Goal: Navigation & Orientation: Understand site structure

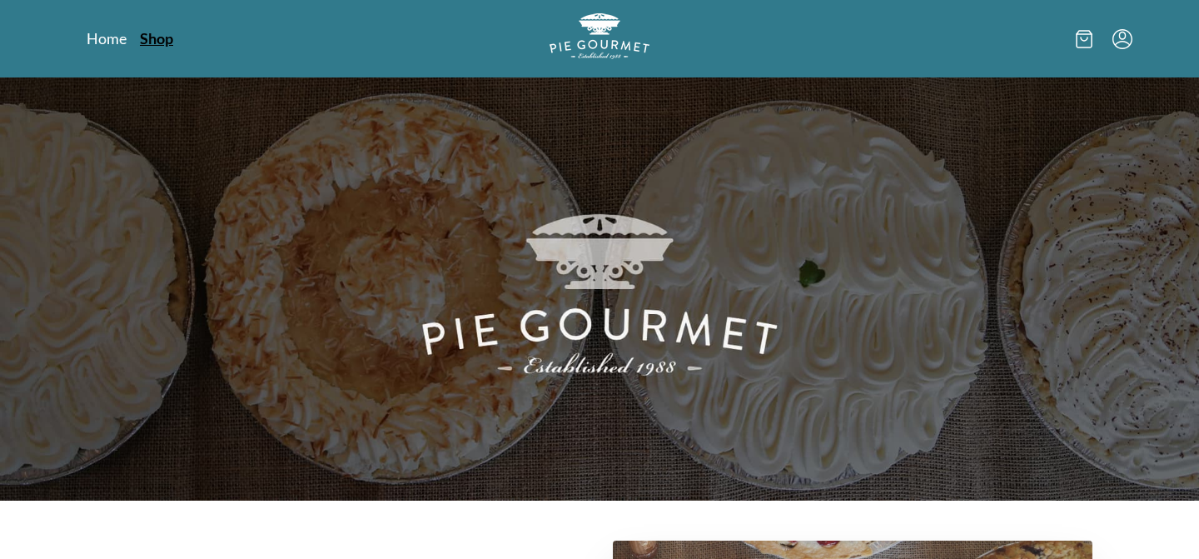
click at [159, 37] on link "Shop" at bounding box center [156, 38] width 33 height 20
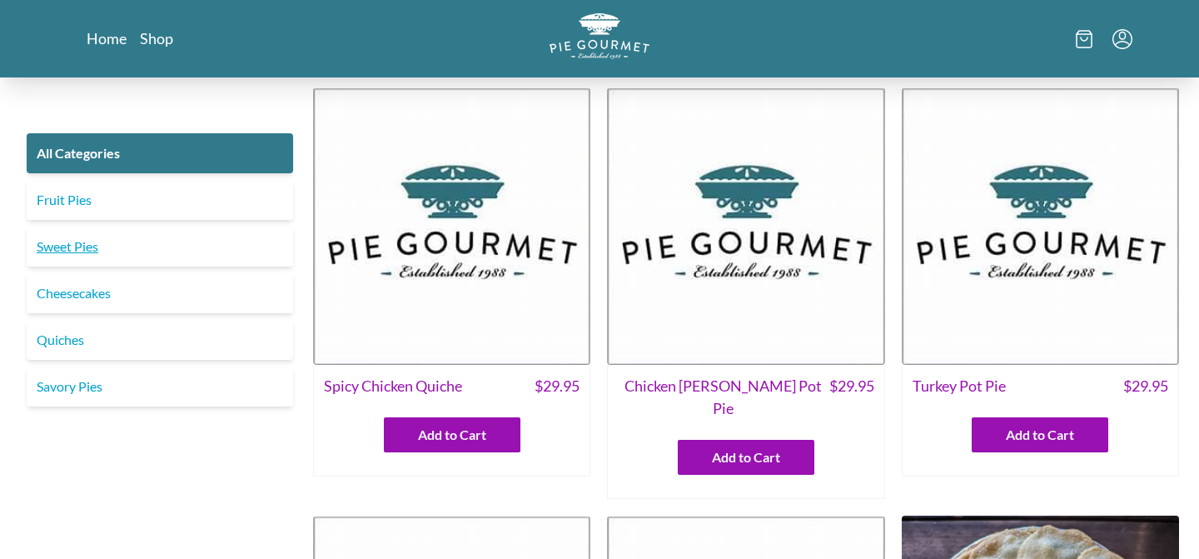
click at [178, 251] on link "Sweet Pies" at bounding box center [160, 246] width 266 height 40
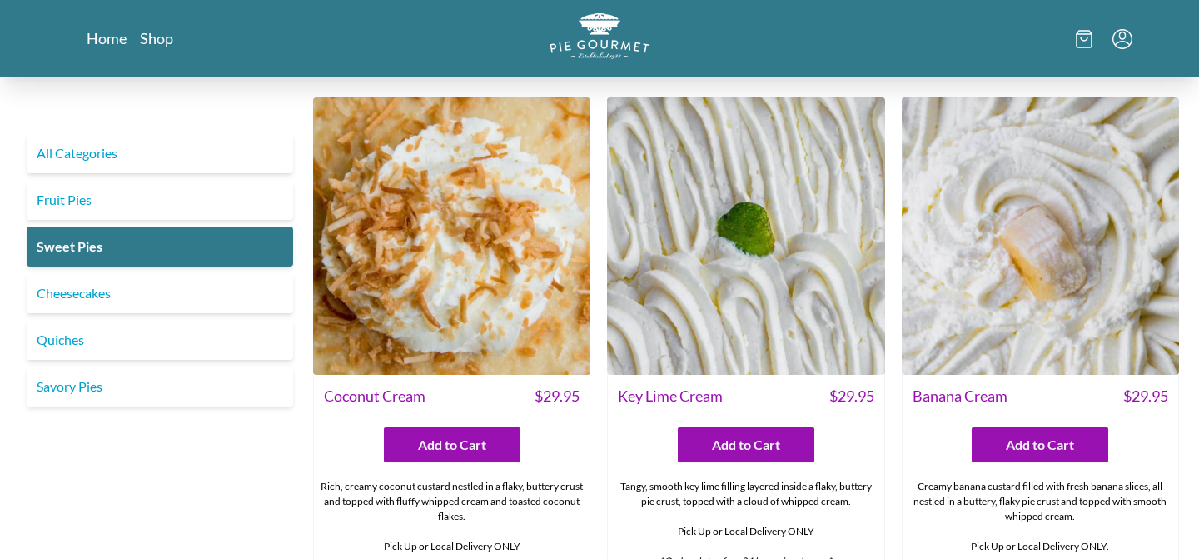
click at [967, 281] on img at bounding box center [1040, 235] width 277 height 277
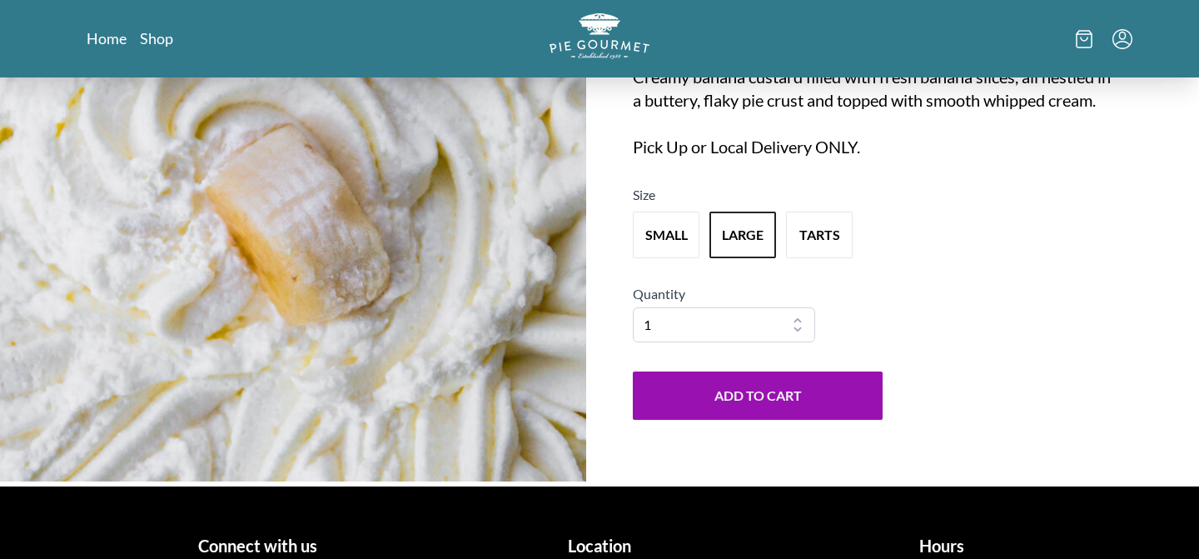
scroll to position [200, 0]
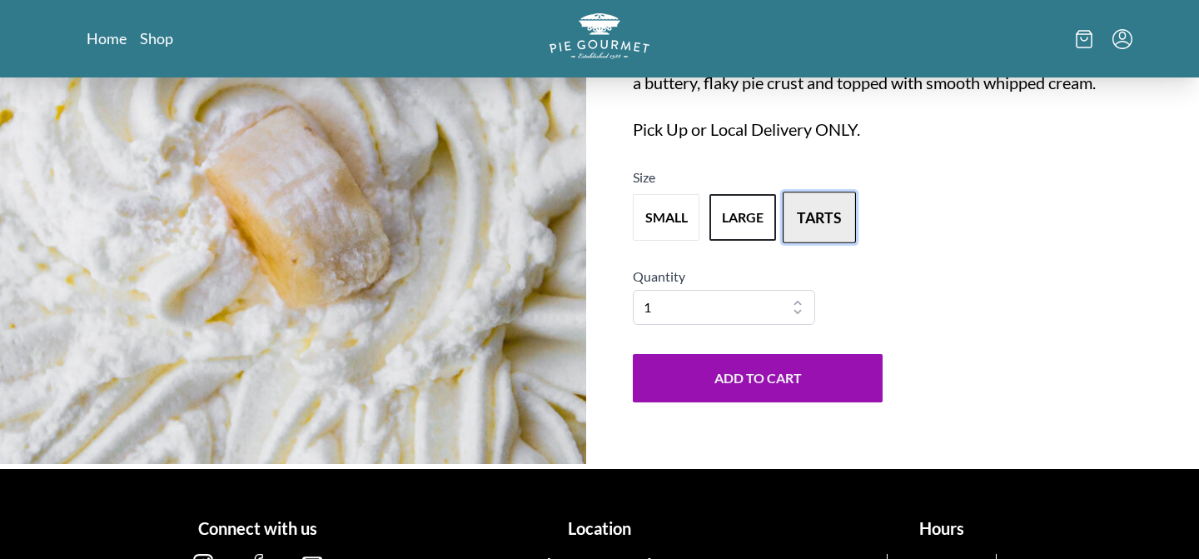
click at [842, 236] on button "tarts" at bounding box center [819, 217] width 73 height 52
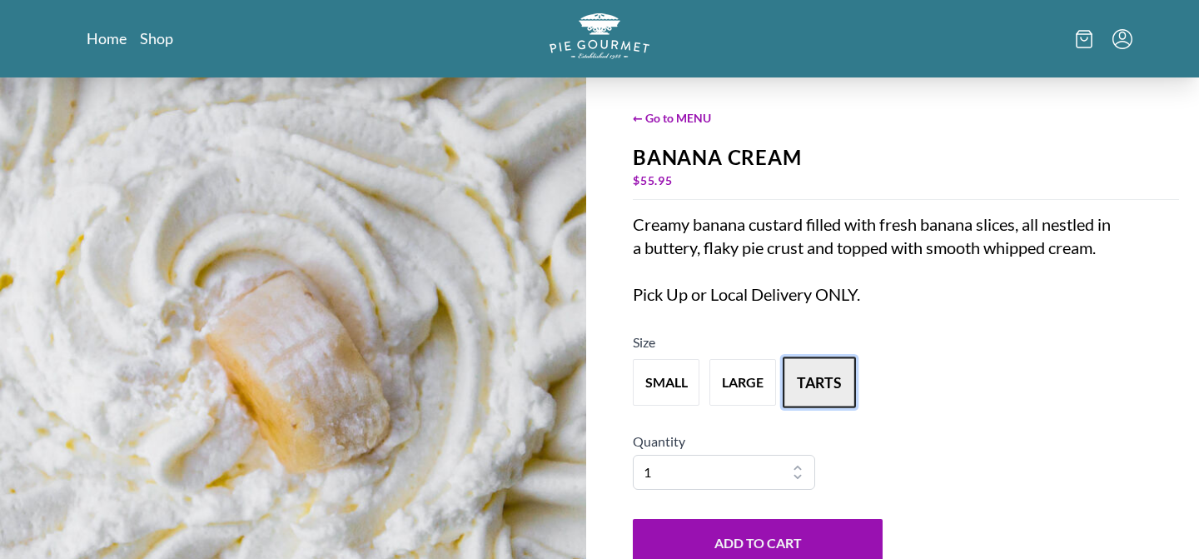
scroll to position [32, 0]
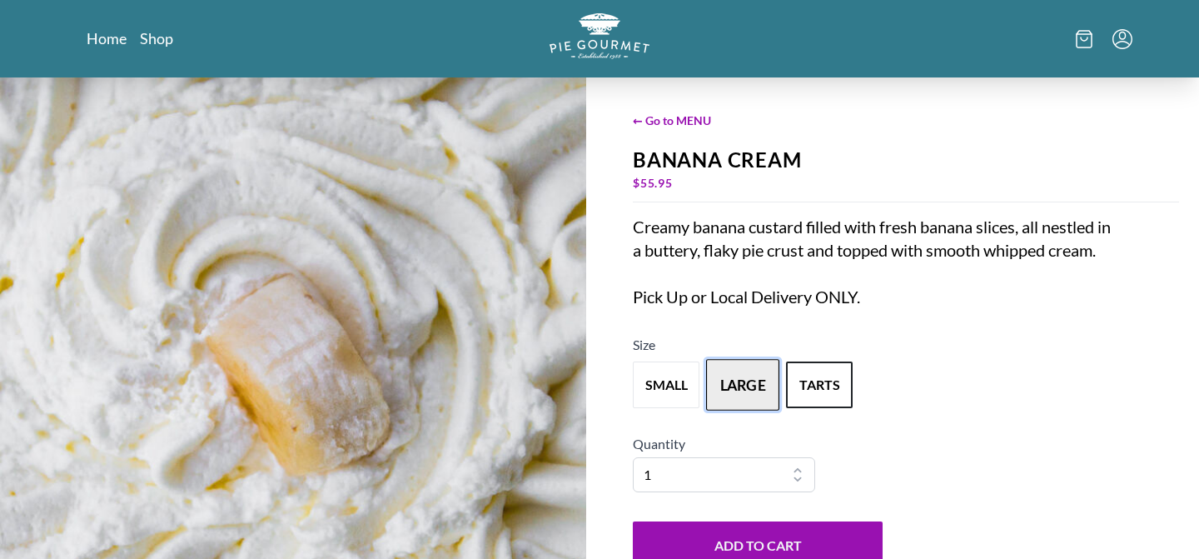
click at [757, 410] on button "large" at bounding box center [742, 385] width 73 height 52
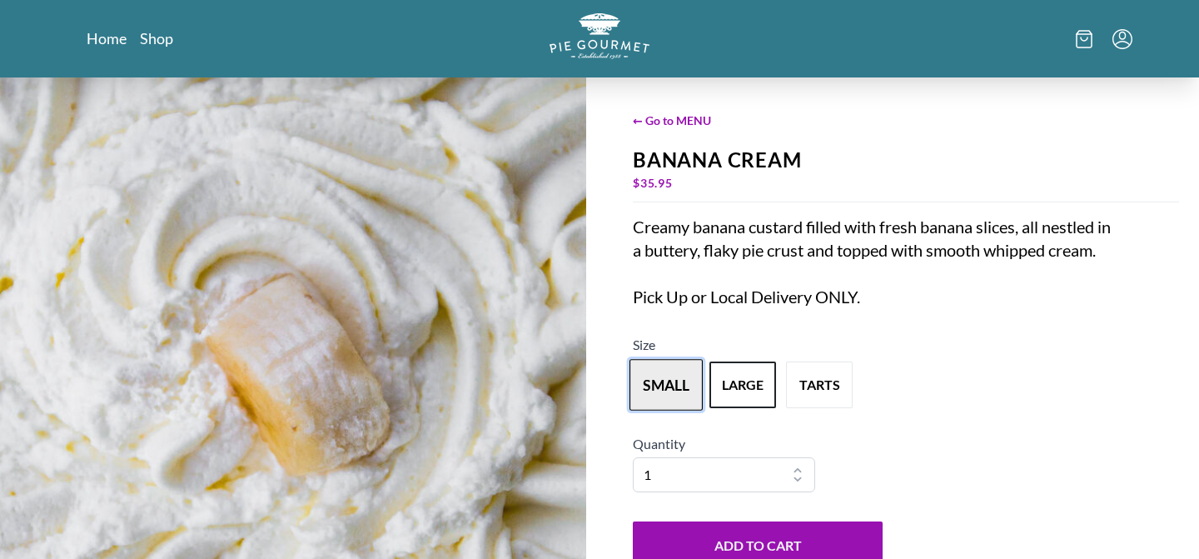
click at [664, 389] on button "small" at bounding box center [665, 385] width 73 height 52
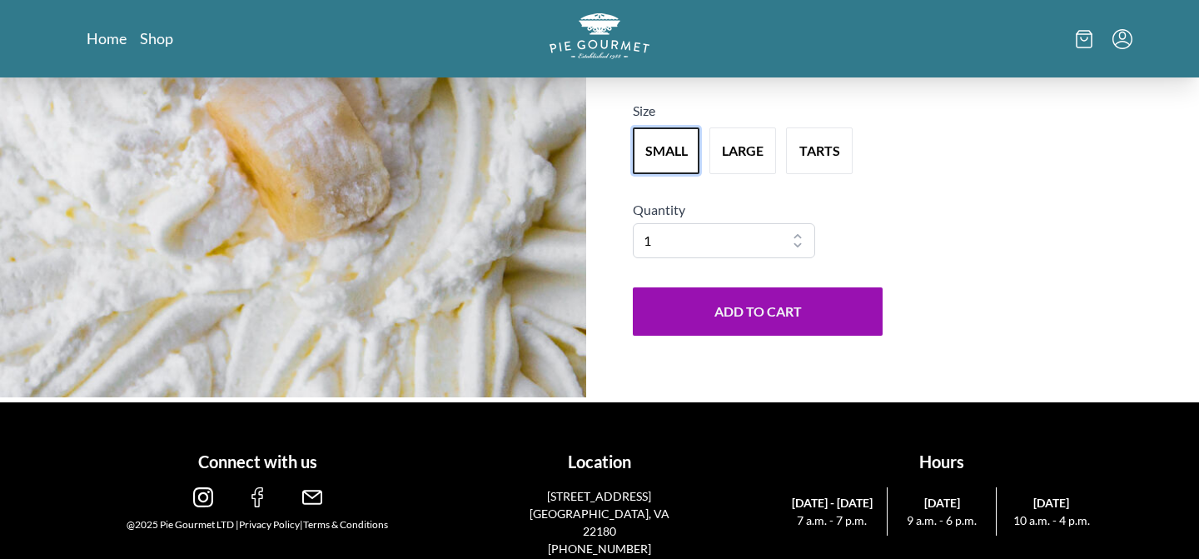
scroll to position [291, 0]
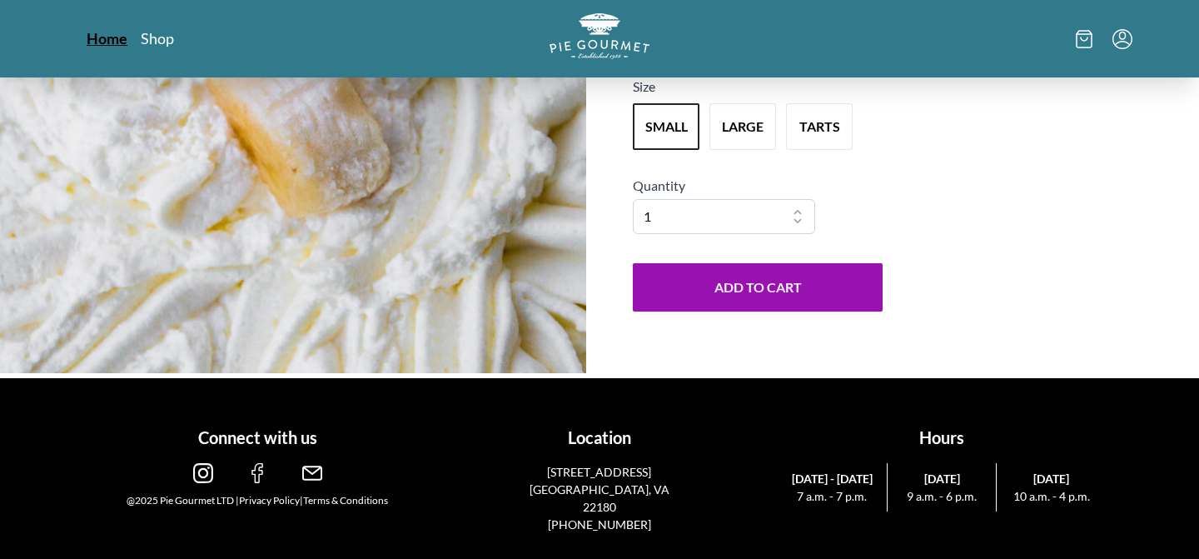
click at [107, 42] on link "Home" at bounding box center [107, 38] width 41 height 20
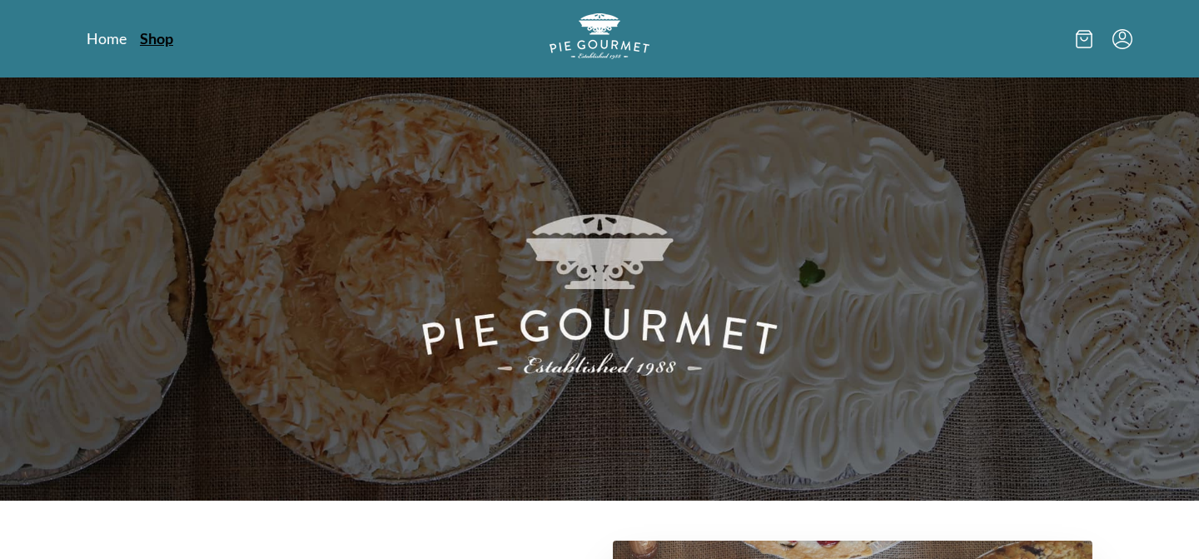
click at [165, 46] on link "Shop" at bounding box center [156, 38] width 33 height 20
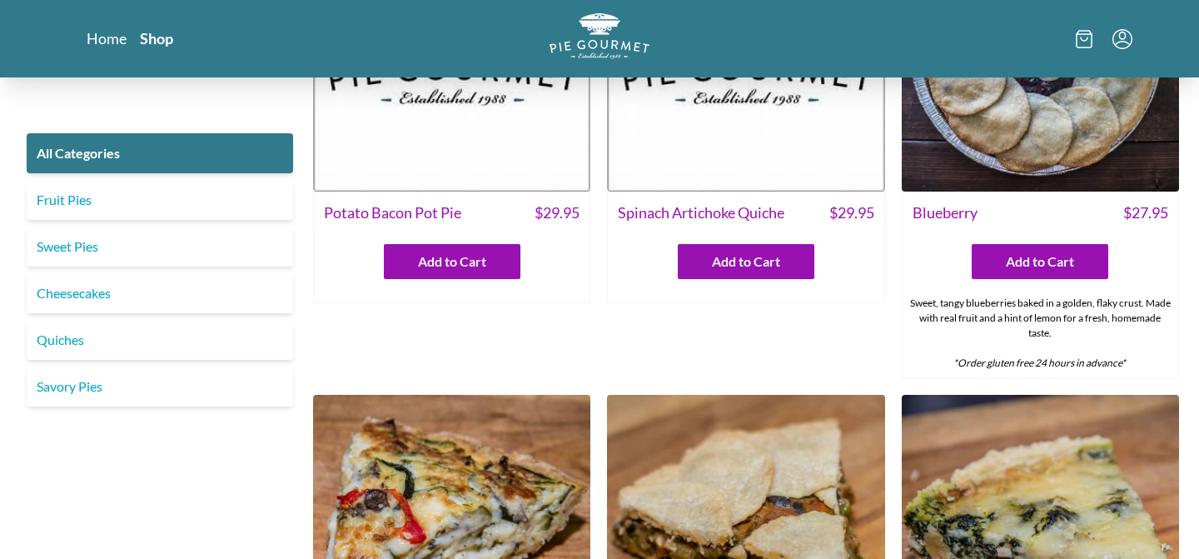
scroll to position [603, 0]
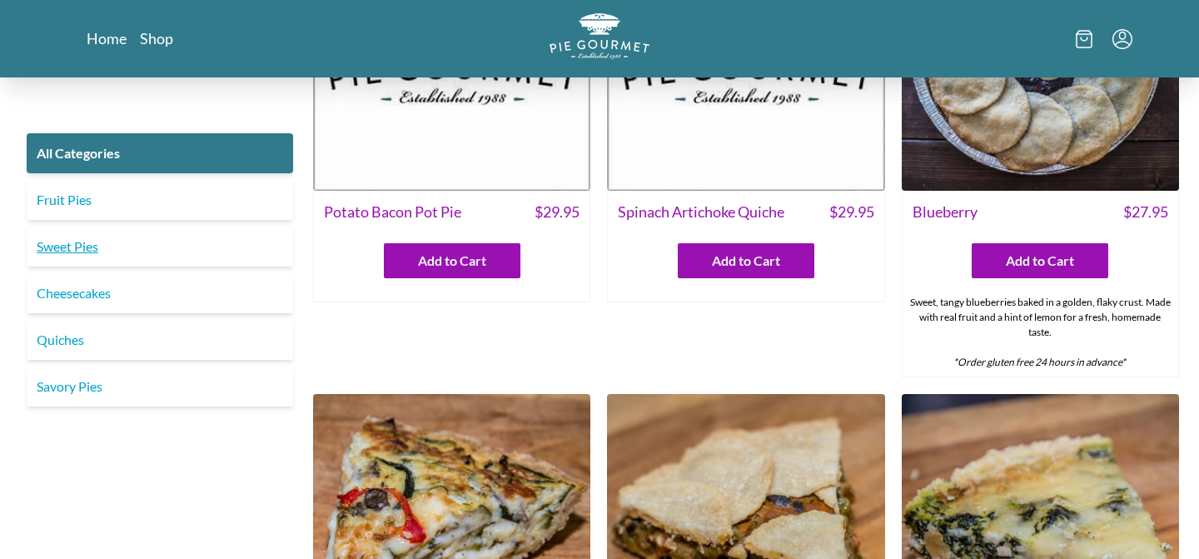
click at [203, 254] on link "Sweet Pies" at bounding box center [160, 246] width 266 height 40
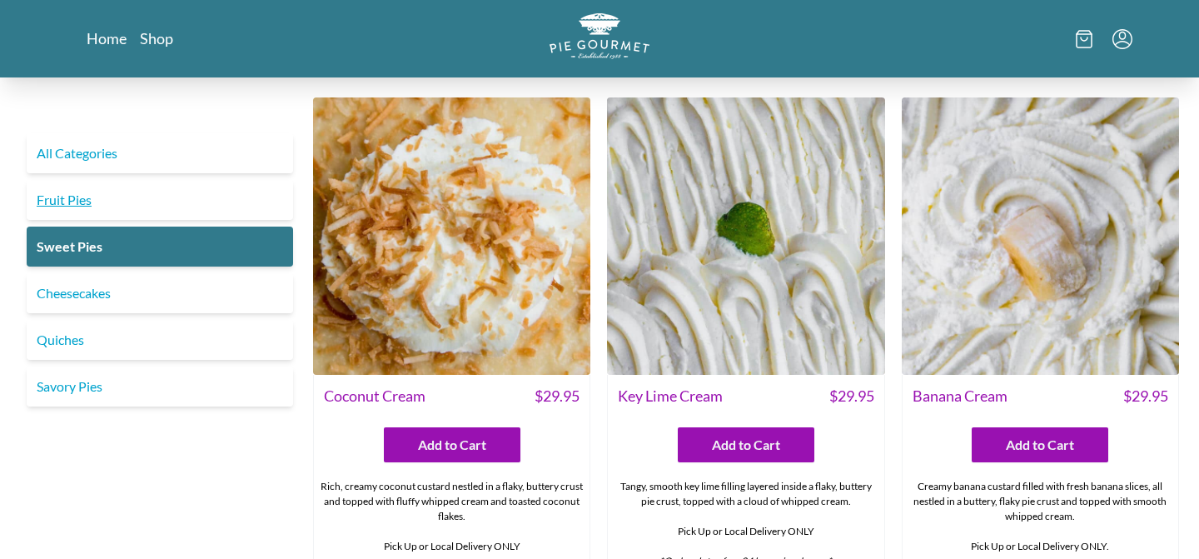
click at [147, 213] on link "Fruit Pies" at bounding box center [160, 200] width 266 height 40
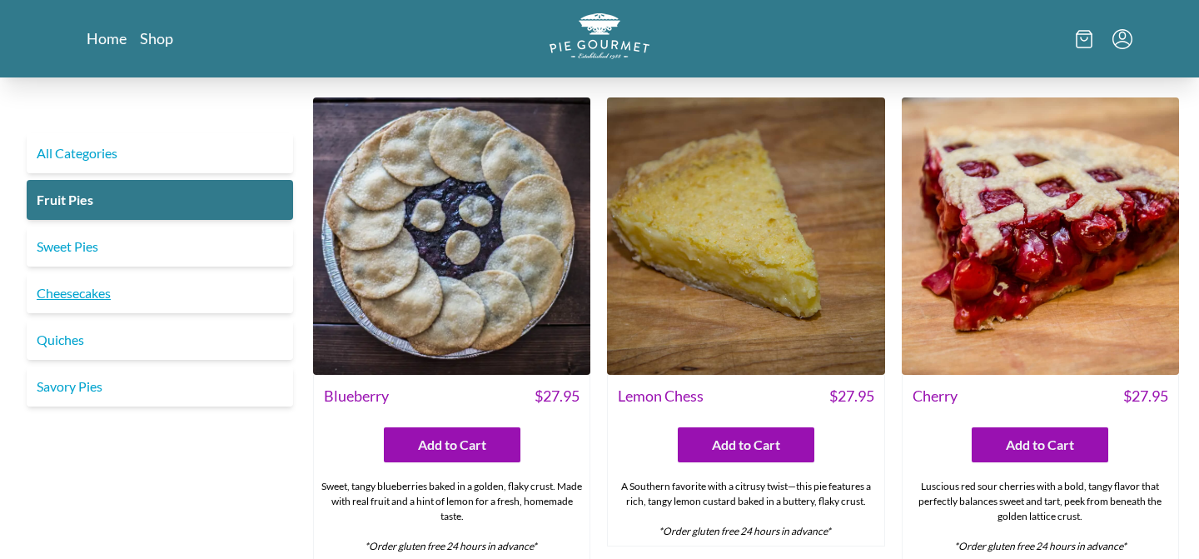
click at [162, 293] on link "Cheesecakes" at bounding box center [160, 293] width 266 height 40
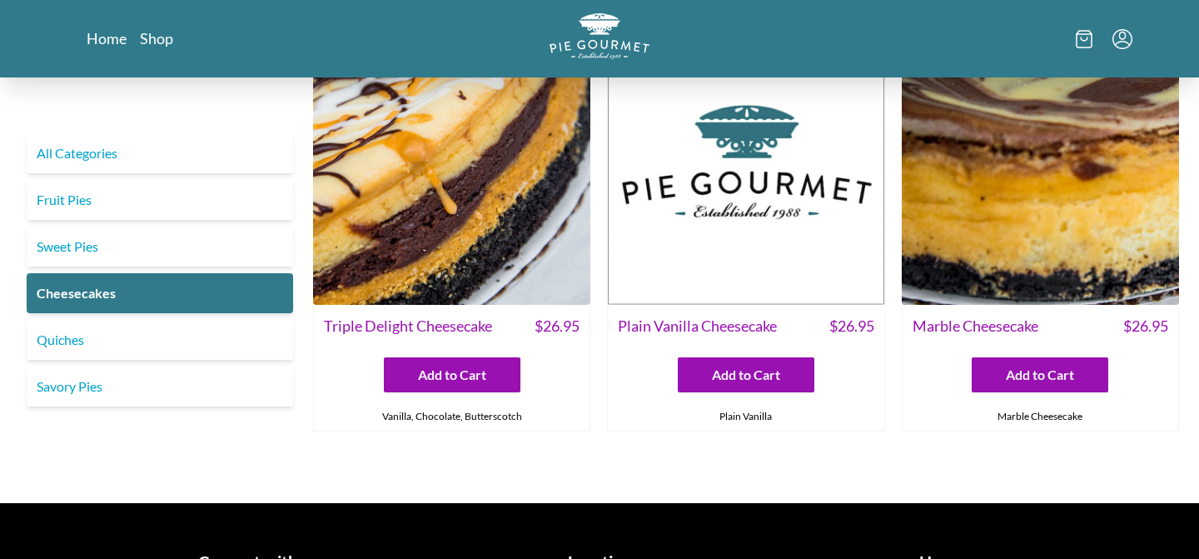
scroll to position [185, 0]
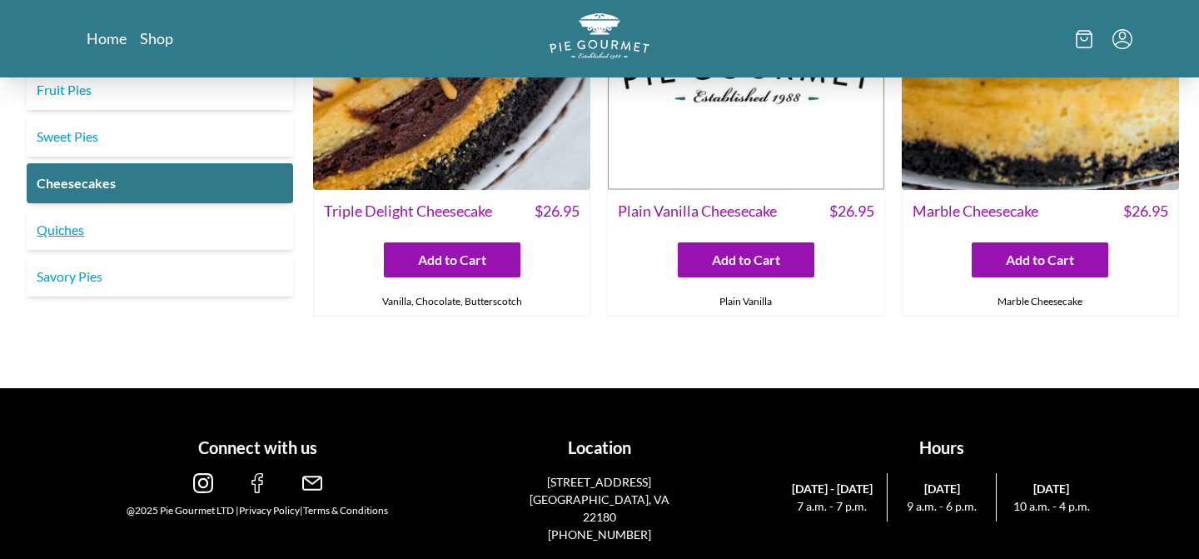
click at [201, 236] on link "Quiches" at bounding box center [160, 230] width 266 height 40
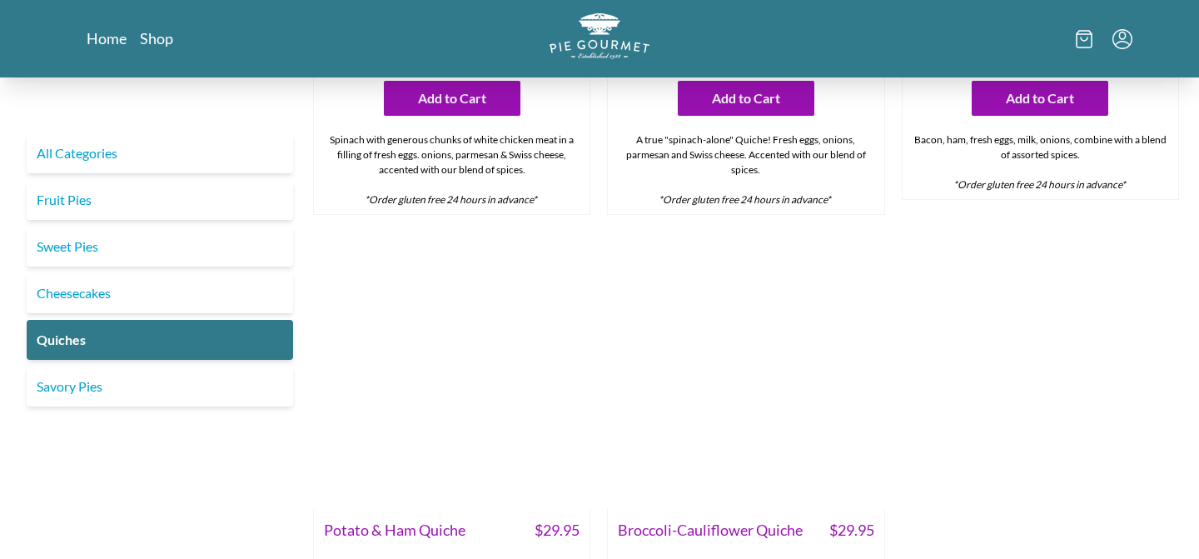
scroll to position [913, 0]
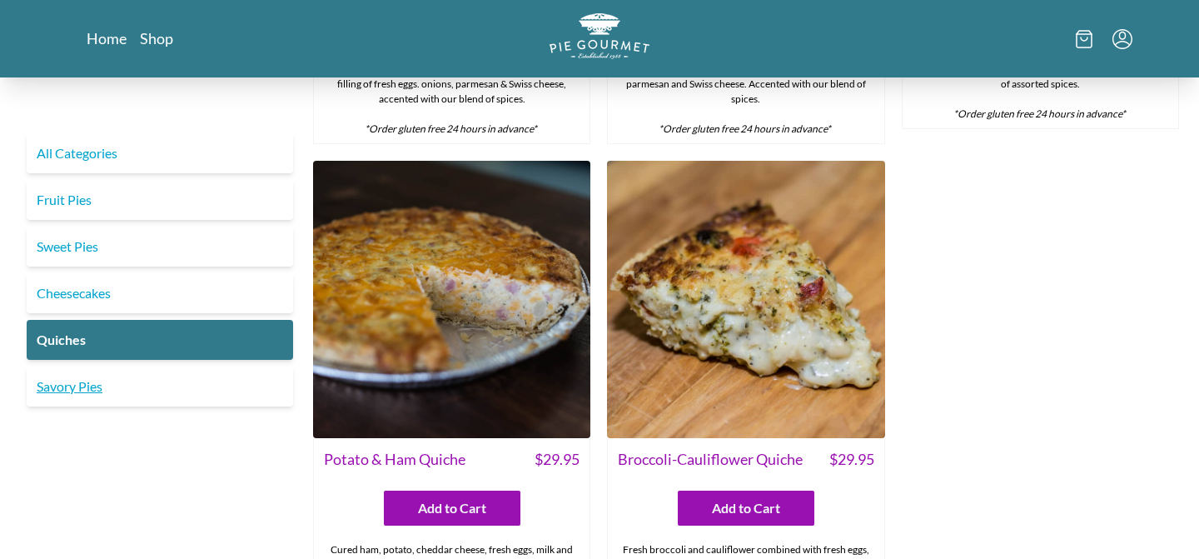
click at [169, 374] on link "Savory Pies" at bounding box center [160, 386] width 266 height 40
